Goal: Find specific page/section: Find specific page/section

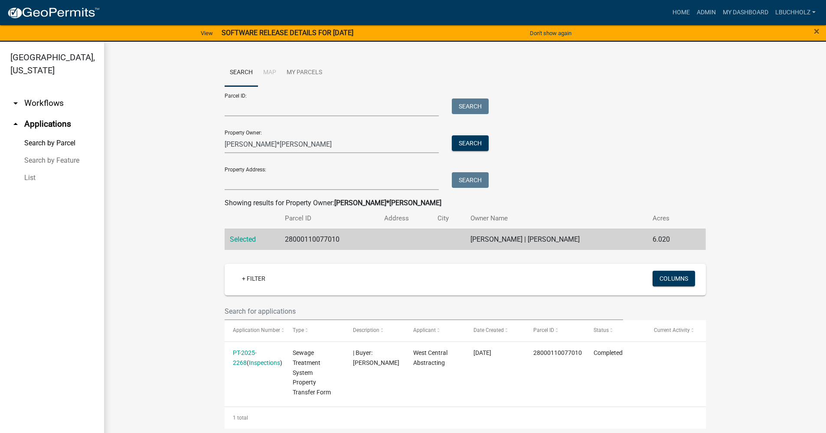
scroll to position [3, 0]
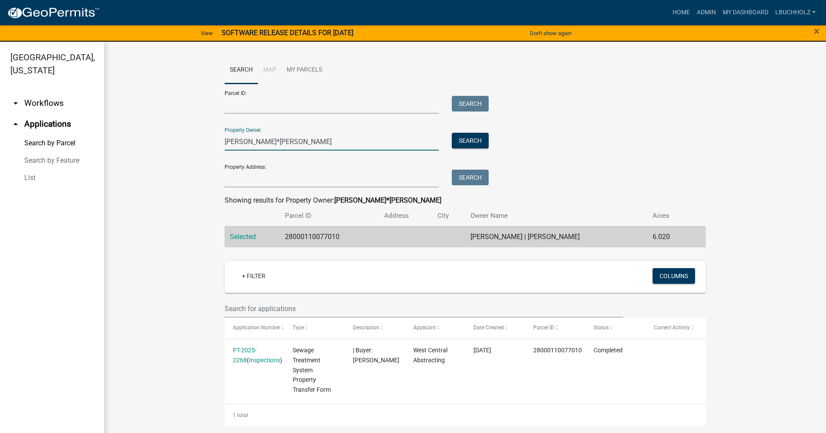
drag, startPoint x: 283, startPoint y: 142, endPoint x: 141, endPoint y: 144, distance: 141.8
click at [141, 144] on wm-workflow-application-search-view "Search Map My Parcels Parcel ID: Search Property Owner: PHIL*[PERSON_NAME] Sear…" at bounding box center [464, 241] width 687 height 370
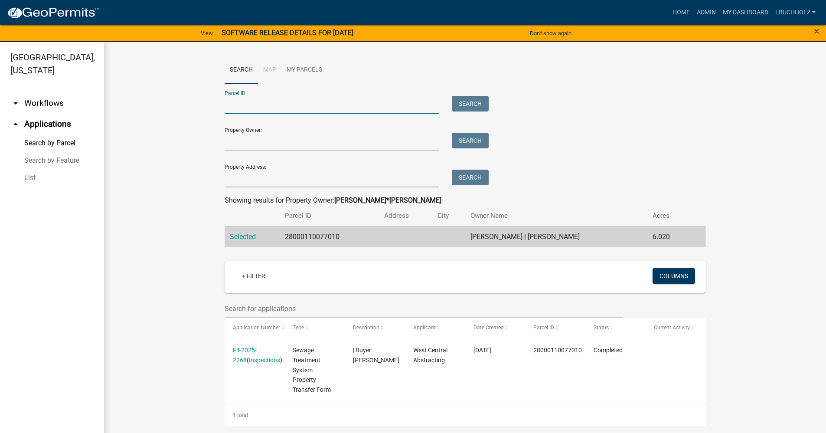
click at [264, 96] on input "Parcel ID:" at bounding box center [332, 105] width 215 height 18
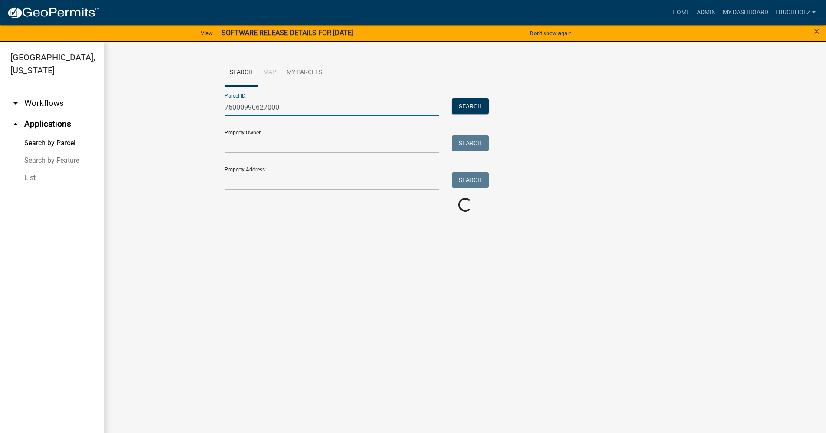
scroll to position [0, 0]
type input "76000990627000"
click at [239, 240] on span "Select" at bounding box center [239, 239] width 19 height 8
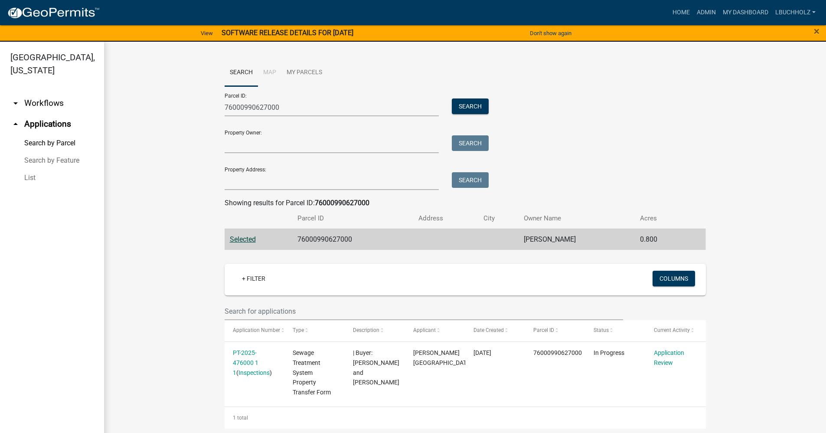
click at [471, 114] on div "Search" at bounding box center [468, 107] width 46 height 18
click at [469, 101] on button "Search" at bounding box center [470, 106] width 37 height 16
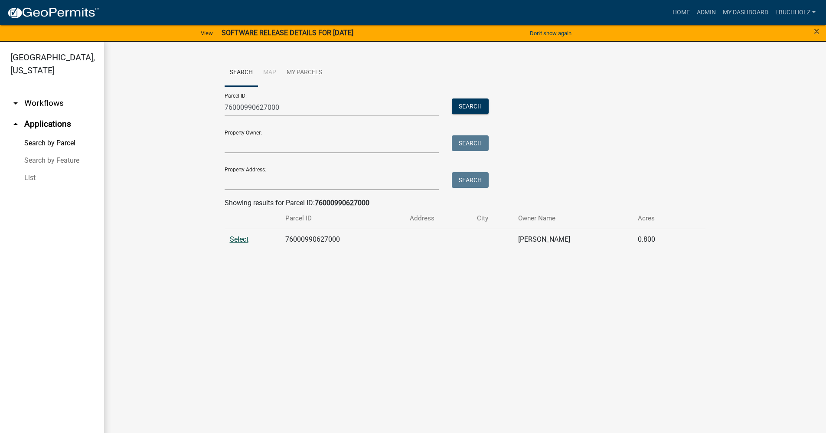
click at [238, 241] on span "Select" at bounding box center [239, 239] width 19 height 8
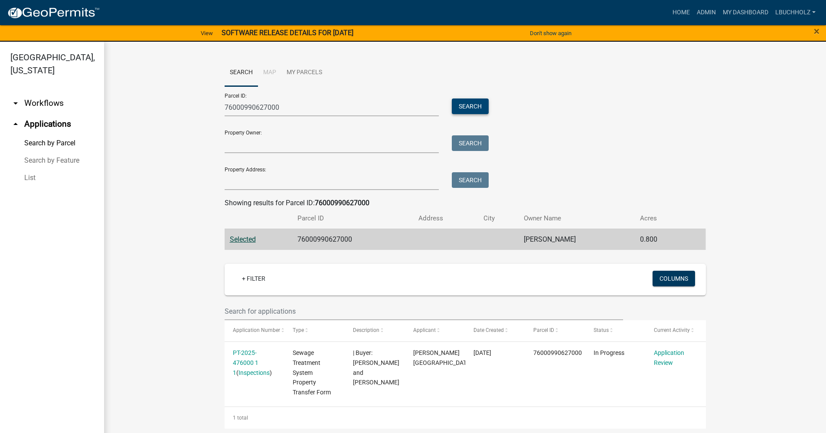
click at [474, 108] on button "Search" at bounding box center [470, 106] width 37 height 16
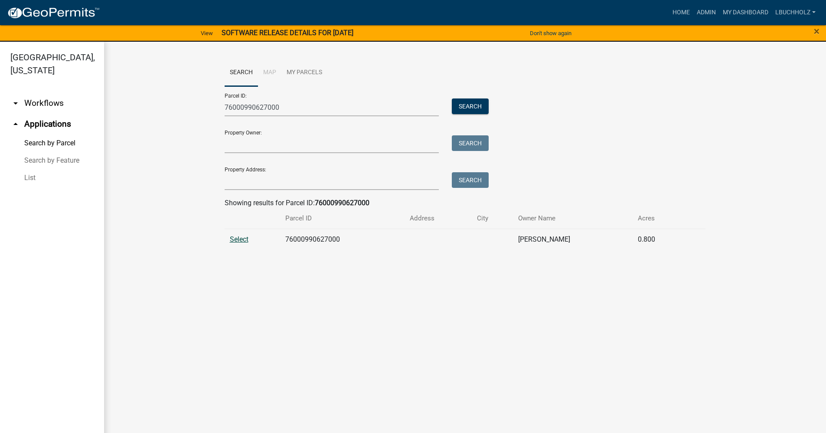
click at [244, 239] on span "Select" at bounding box center [239, 239] width 19 height 8
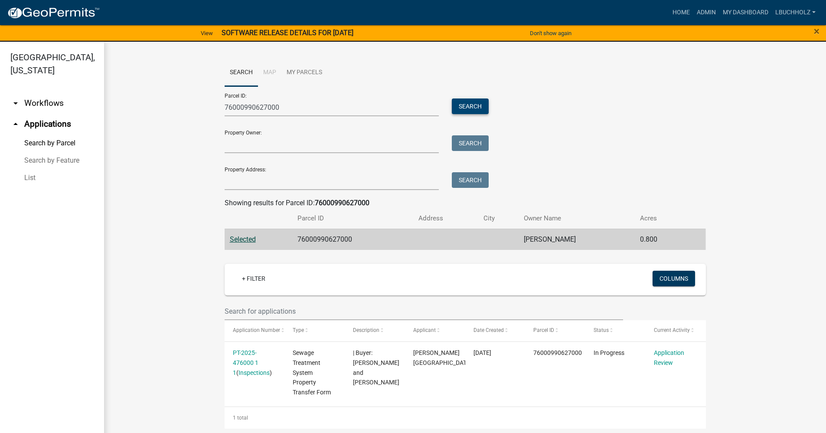
click at [475, 105] on button "Search" at bounding box center [470, 106] width 37 height 16
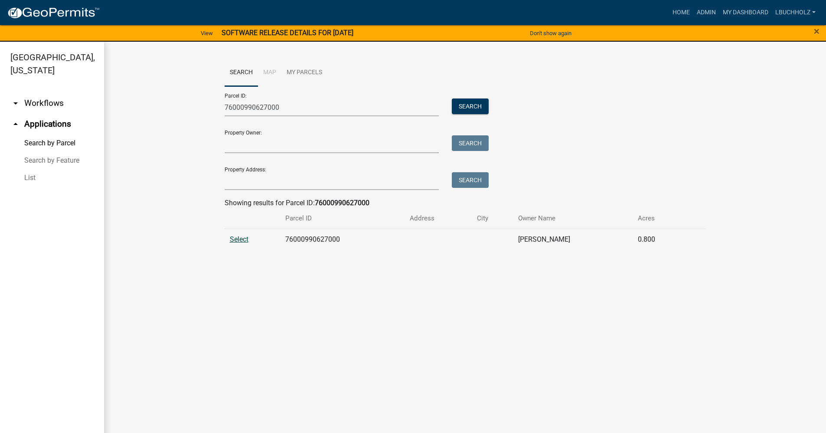
click at [242, 240] on span "Select" at bounding box center [239, 239] width 19 height 8
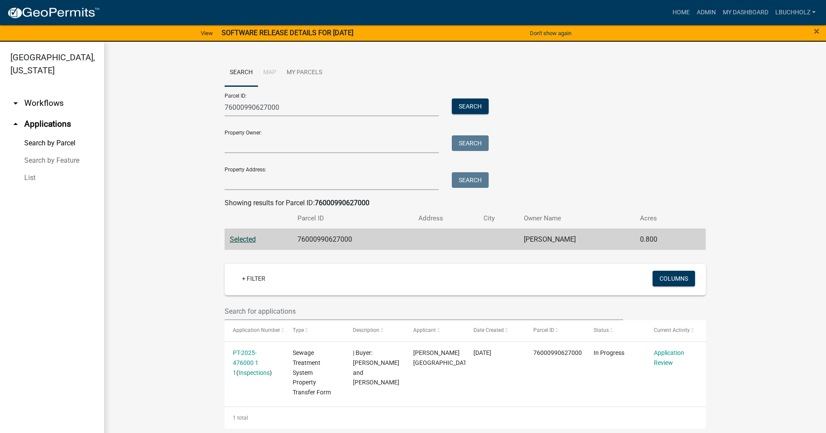
click at [623, 132] on div "Parcel ID: 76000990627000 Search Property Owner: Search Property Address: Search" at bounding box center [465, 138] width 481 height 104
click at [474, 103] on button "Search" at bounding box center [470, 106] width 37 height 16
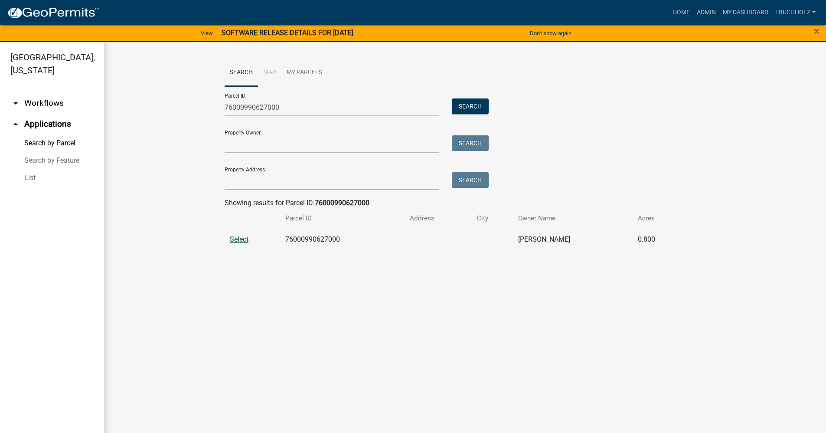
click at [240, 239] on span "Select" at bounding box center [239, 239] width 19 height 8
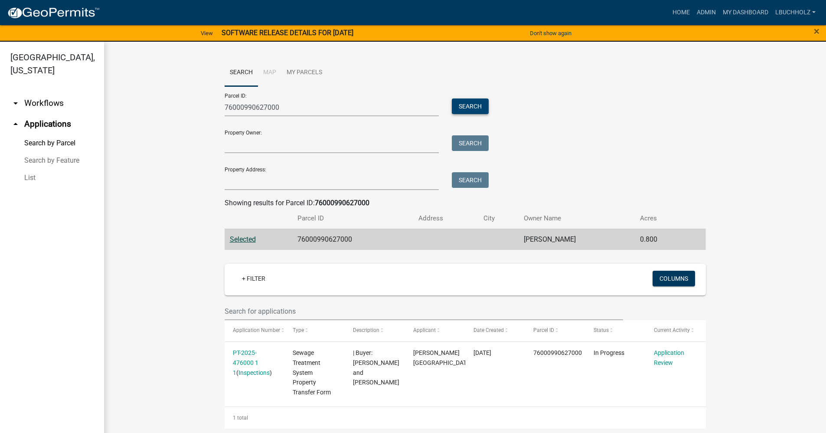
click at [461, 103] on button "Search" at bounding box center [470, 106] width 37 height 16
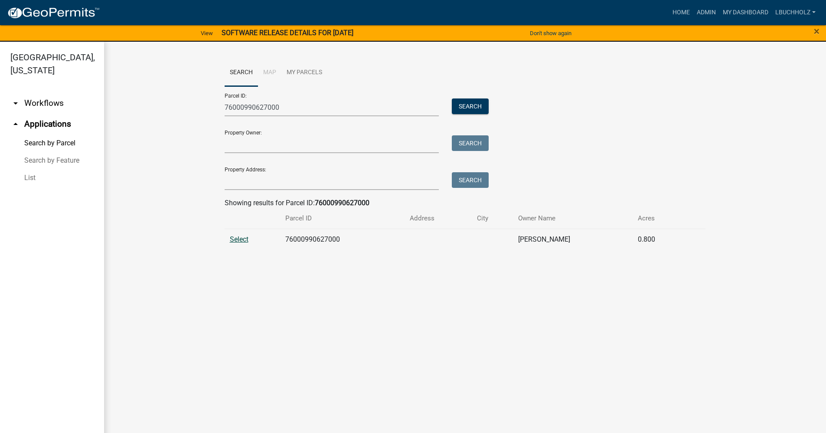
click at [236, 239] on span "Select" at bounding box center [239, 239] width 19 height 8
